Goal: Task Accomplishment & Management: Complete application form

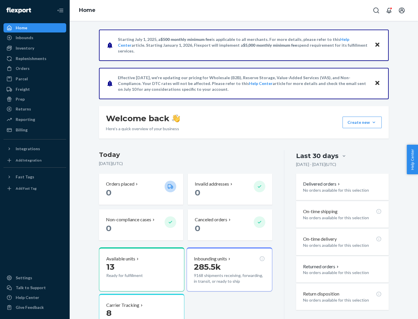
click at [374, 122] on button "Create new Create new inbound Create new order Create new product" at bounding box center [361, 123] width 39 height 12
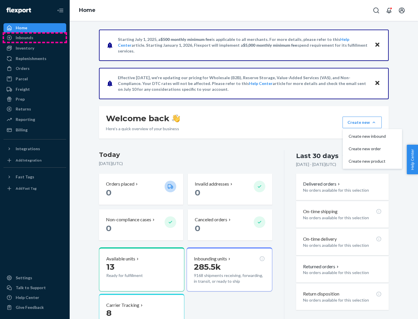
click at [35, 38] on div "Inbounds" at bounding box center [35, 38] width 62 height 8
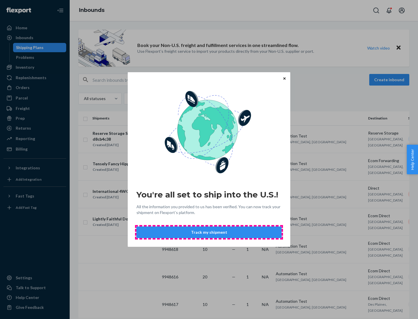
click at [209, 232] on button "Track my shipment" at bounding box center [208, 233] width 145 height 12
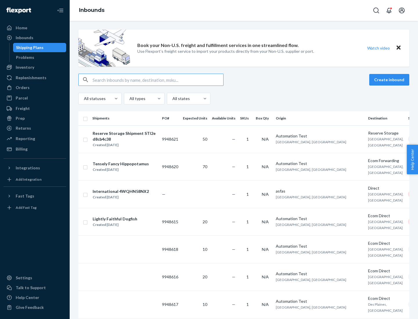
click at [390, 80] on button "Create inbound" at bounding box center [389, 80] width 40 height 12
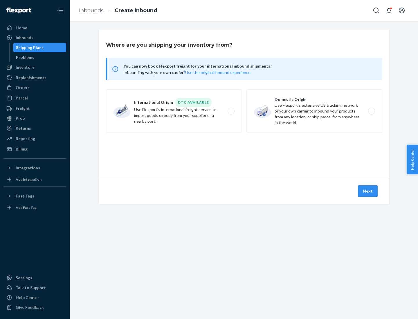
click at [174, 111] on label "International Origin DTC Available Use Flexport's international freight service…" at bounding box center [174, 111] width 136 height 44
click at [231, 111] on input "International Origin DTC Available Use Flexport's international freight service…" at bounding box center [233, 111] width 4 height 4
radio input "true"
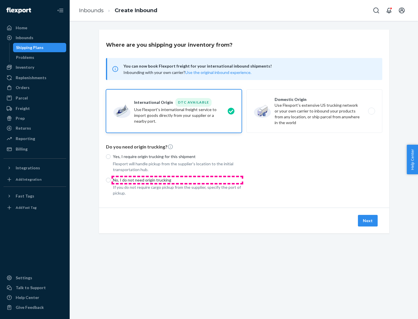
click at [177, 180] on p "No, I do not need origin trucking" at bounding box center [177, 180] width 129 height 6
click at [111, 180] on input "No, I do not need origin trucking" at bounding box center [108, 180] width 5 height 5
radio input "true"
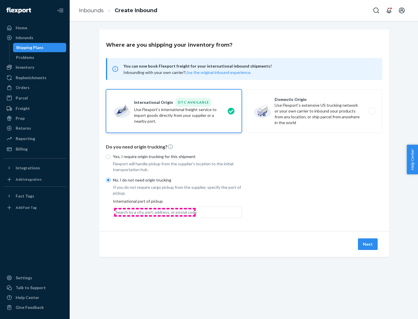
click at [155, 212] on div "Search by a city, port, address, or postal code" at bounding box center [155, 212] width 81 height 6
click at [116, 212] on input "Search by a city, port, address, or postal code" at bounding box center [115, 212] width 1 height 6
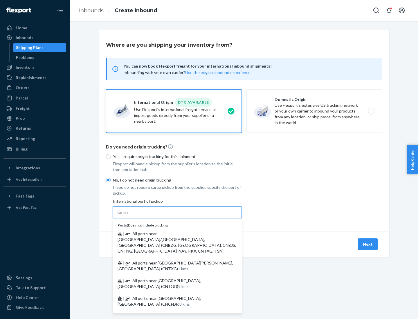
click at [171, 234] on span "| All ports near [GEOGRAPHIC_DATA]/[GEOGRAPHIC_DATA], [GEOGRAPHIC_DATA] (CNBZG,…" at bounding box center [177, 242] width 118 height 22
click at [128, 215] on input "Tianjin" at bounding box center [121, 212] width 13 height 6
type input "All ports near [GEOGRAPHIC_DATA]/[GEOGRAPHIC_DATA], [GEOGRAPHIC_DATA] (CNBZG, […"
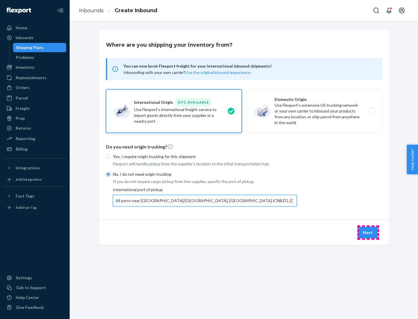
click at [368, 232] on button "Next" at bounding box center [368, 233] width 20 height 12
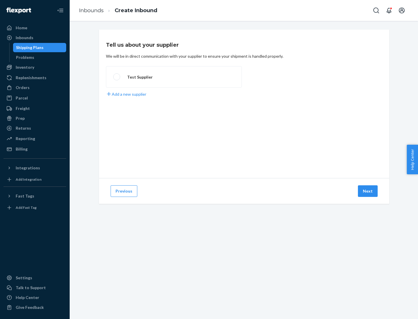
click at [174, 77] on label "Test Supplier" at bounding box center [174, 76] width 136 height 21
click at [117, 77] on input "Test Supplier" at bounding box center [115, 77] width 4 height 4
radio input "true"
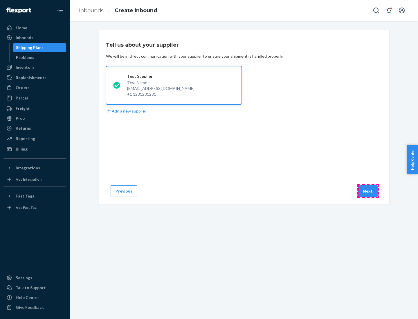
click at [368, 191] on button "Next" at bounding box center [368, 191] width 20 height 12
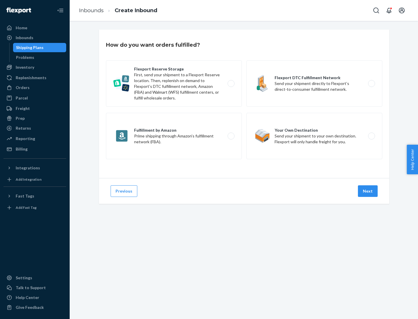
click at [174, 84] on label "Flexport Reserve Storage First, send your shipment to a Flexport Reserve locati…" at bounding box center [174, 83] width 136 height 46
click at [231, 84] on input "Flexport Reserve Storage First, send your shipment to a Flexport Reserve locati…" at bounding box center [233, 84] width 4 height 4
radio input "true"
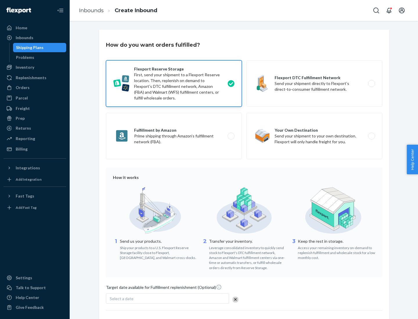
scroll to position [48, 0]
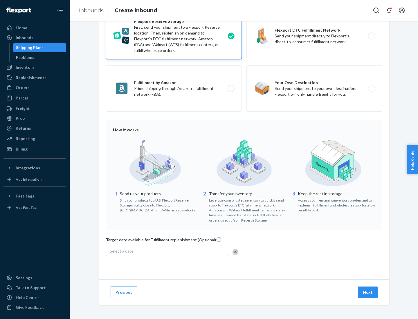
click at [368, 292] on button "Next" at bounding box center [368, 293] width 20 height 12
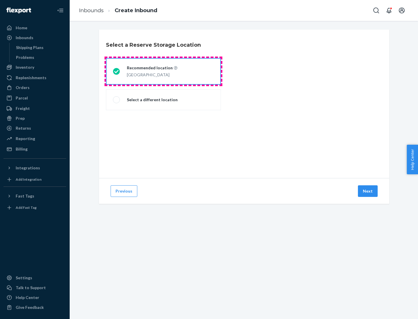
click at [163, 71] on div "[GEOGRAPHIC_DATA]" at bounding box center [152, 74] width 50 height 7
click at [117, 71] on input "Recommended location [GEOGRAPHIC_DATA]" at bounding box center [115, 72] width 4 height 4
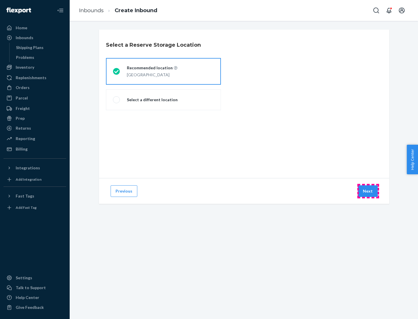
click at [368, 191] on button "Next" at bounding box center [368, 191] width 20 height 12
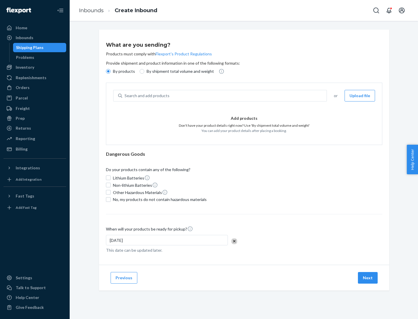
click at [225, 96] on div "Search and add products" at bounding box center [224, 96] width 204 height 10
click at [125, 96] on input "Search and add products" at bounding box center [124, 96] width 1 height 6
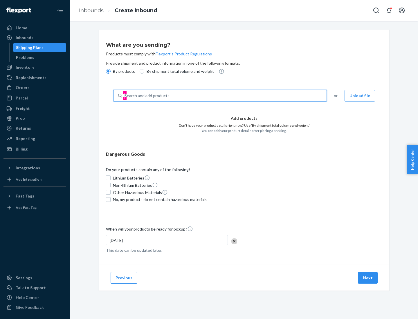
type input "basic"
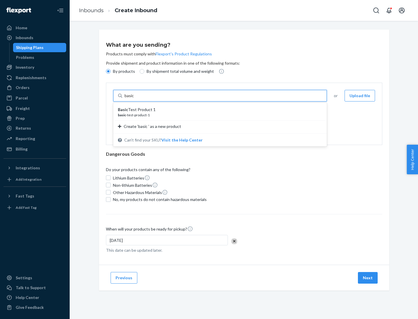
click at [218, 110] on div "Basic Test Product 1" at bounding box center [218, 110] width 200 height 6
click at [135, 99] on input "basic" at bounding box center [129, 96] width 10 height 6
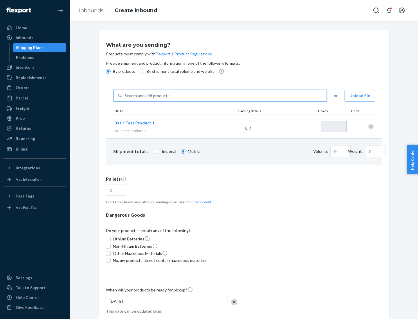
type input "1"
type input "1.09"
type input "3.27"
type input "3"
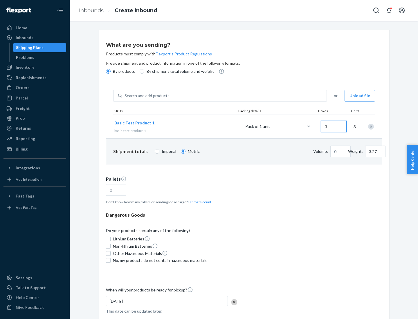
type input "0.01"
type input "32.66"
type input "30"
type input "0.07"
type input "326.59"
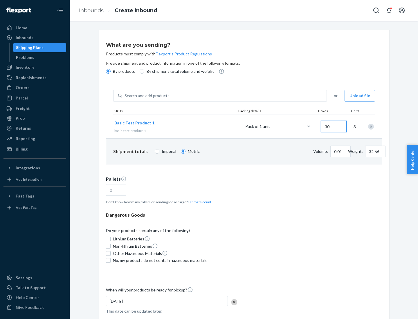
type input "300"
type input "0.68"
type input "3265.86"
type input "3000"
type input "1.09"
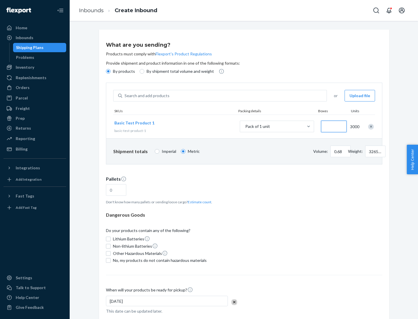
type input "1"
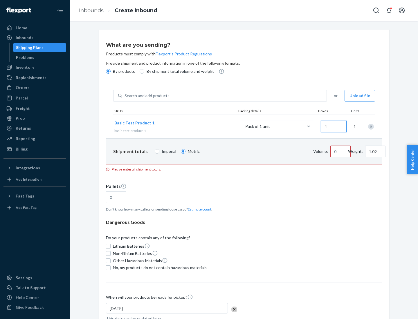
type input "10.89"
type input "10"
type input "0.02"
type input "108.86"
type input "100"
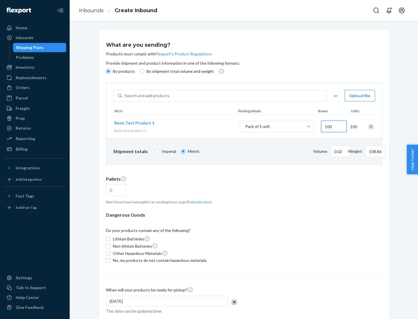
type input "0.23"
type input "1088.62"
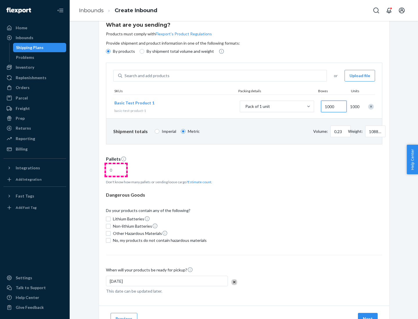
type input "1000"
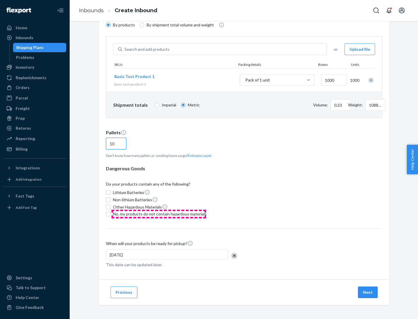
type input "10"
click at [159, 214] on span "No, my products do not contain hazardous materials" at bounding box center [160, 214] width 94 height 6
click at [111, 214] on input "No, my products do not contain hazardous materials" at bounding box center [108, 214] width 5 height 5
checkbox input "true"
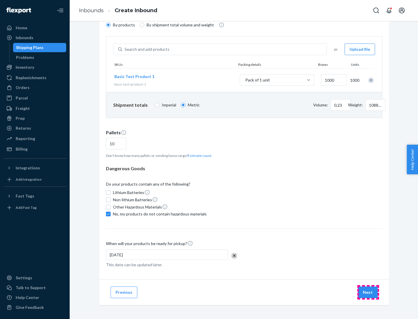
click at [368, 292] on button "Next" at bounding box center [368, 293] width 20 height 12
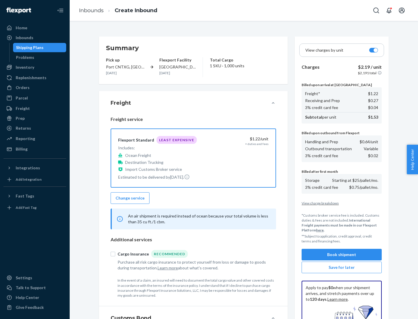
scroll to position [85, 0]
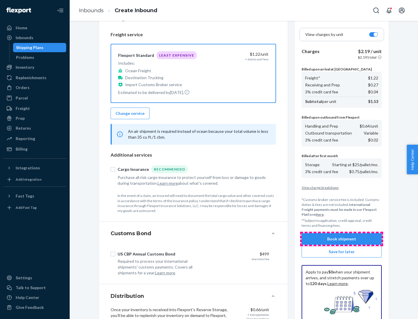
click at [342, 239] on button "Book shipment" at bounding box center [341, 239] width 80 height 12
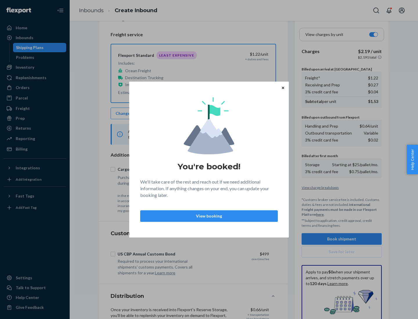
click at [209, 216] on p "View booking" at bounding box center [209, 216] width 128 height 6
